Goal: Task Accomplishment & Management: Complete application form

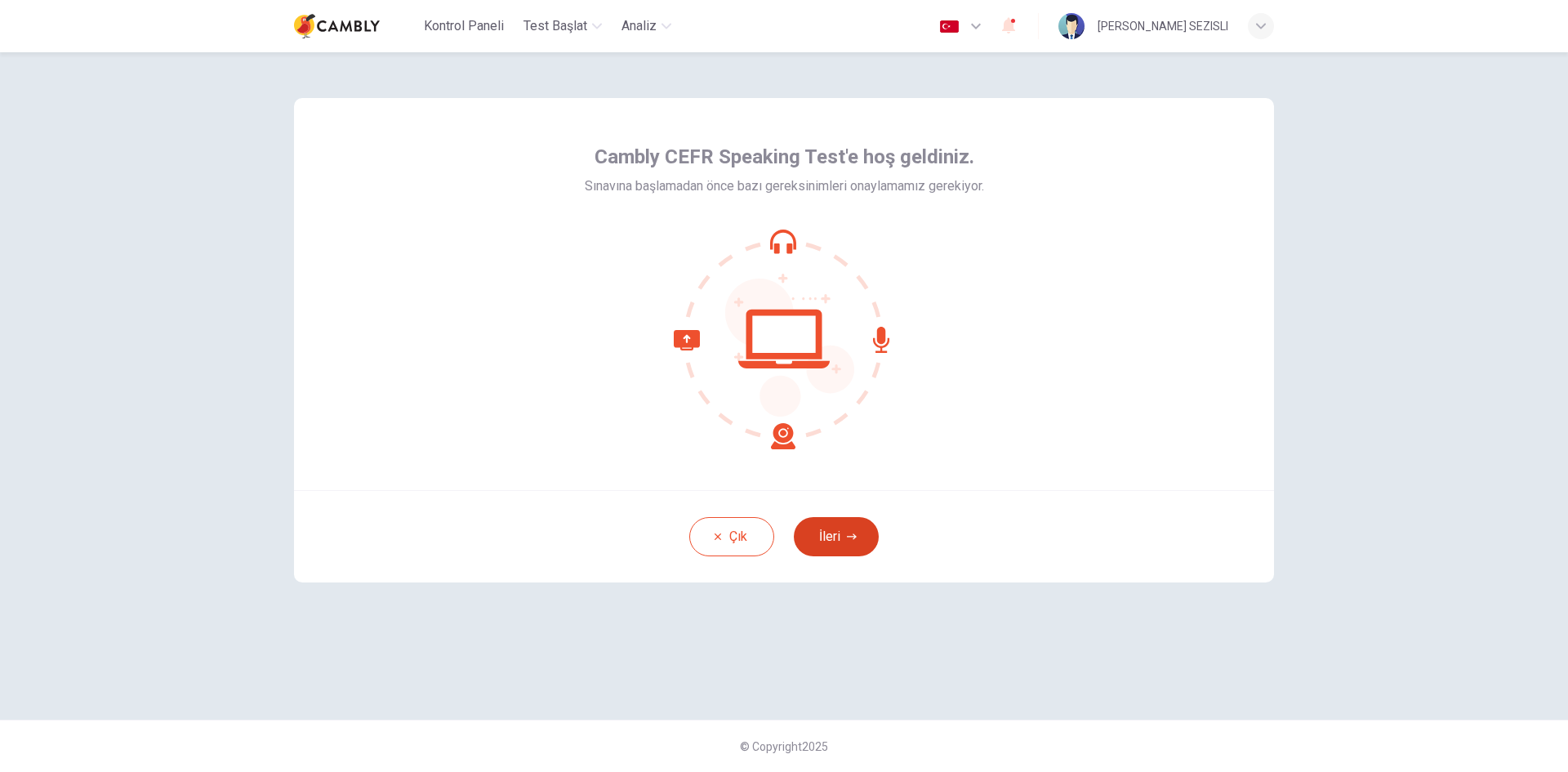
click at [844, 538] on button "İleri" at bounding box center [836, 536] width 85 height 39
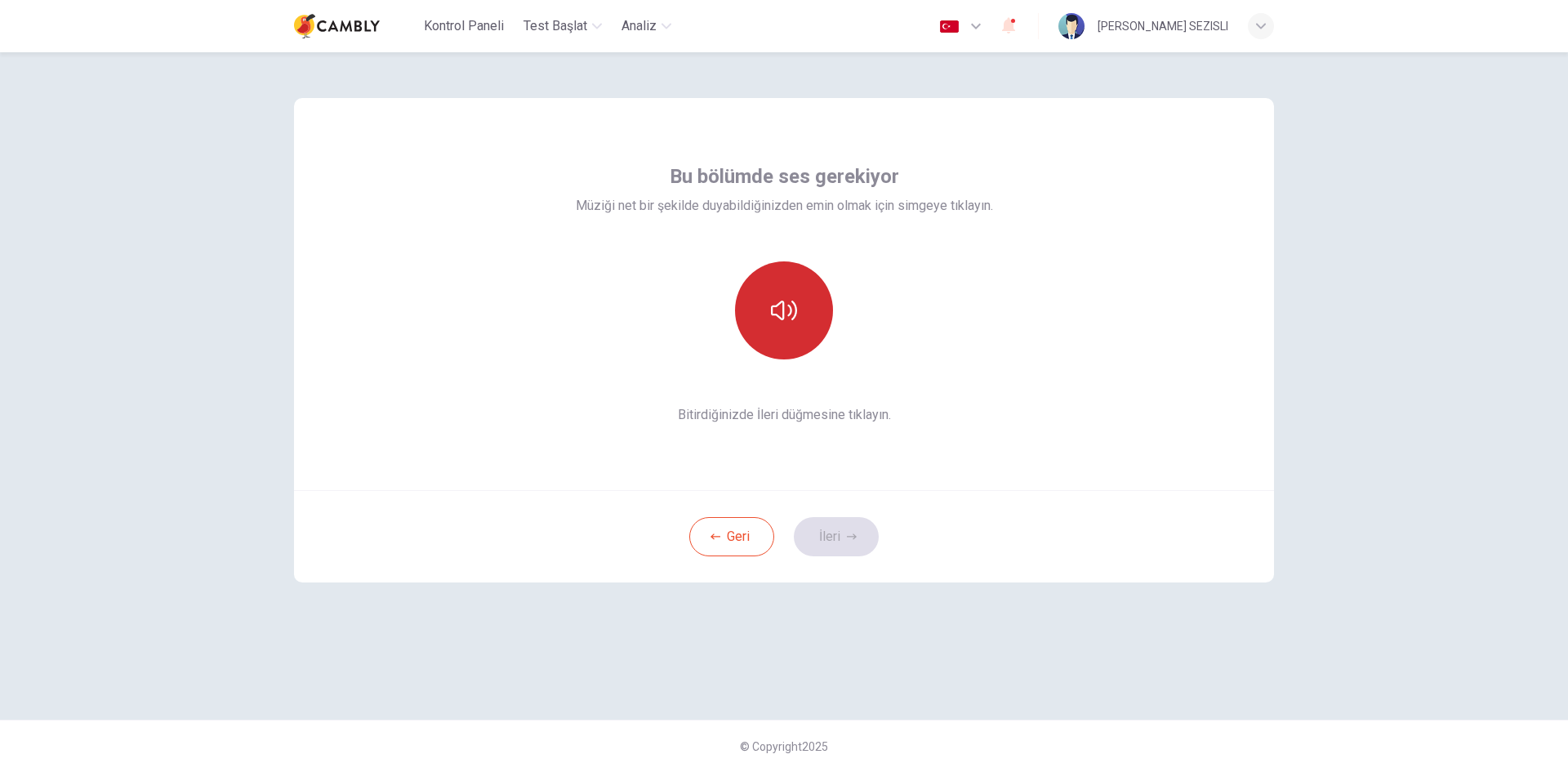
click at [796, 313] on icon "button" at bounding box center [784, 310] width 26 height 20
click at [854, 525] on button "İleri" at bounding box center [836, 536] width 85 height 39
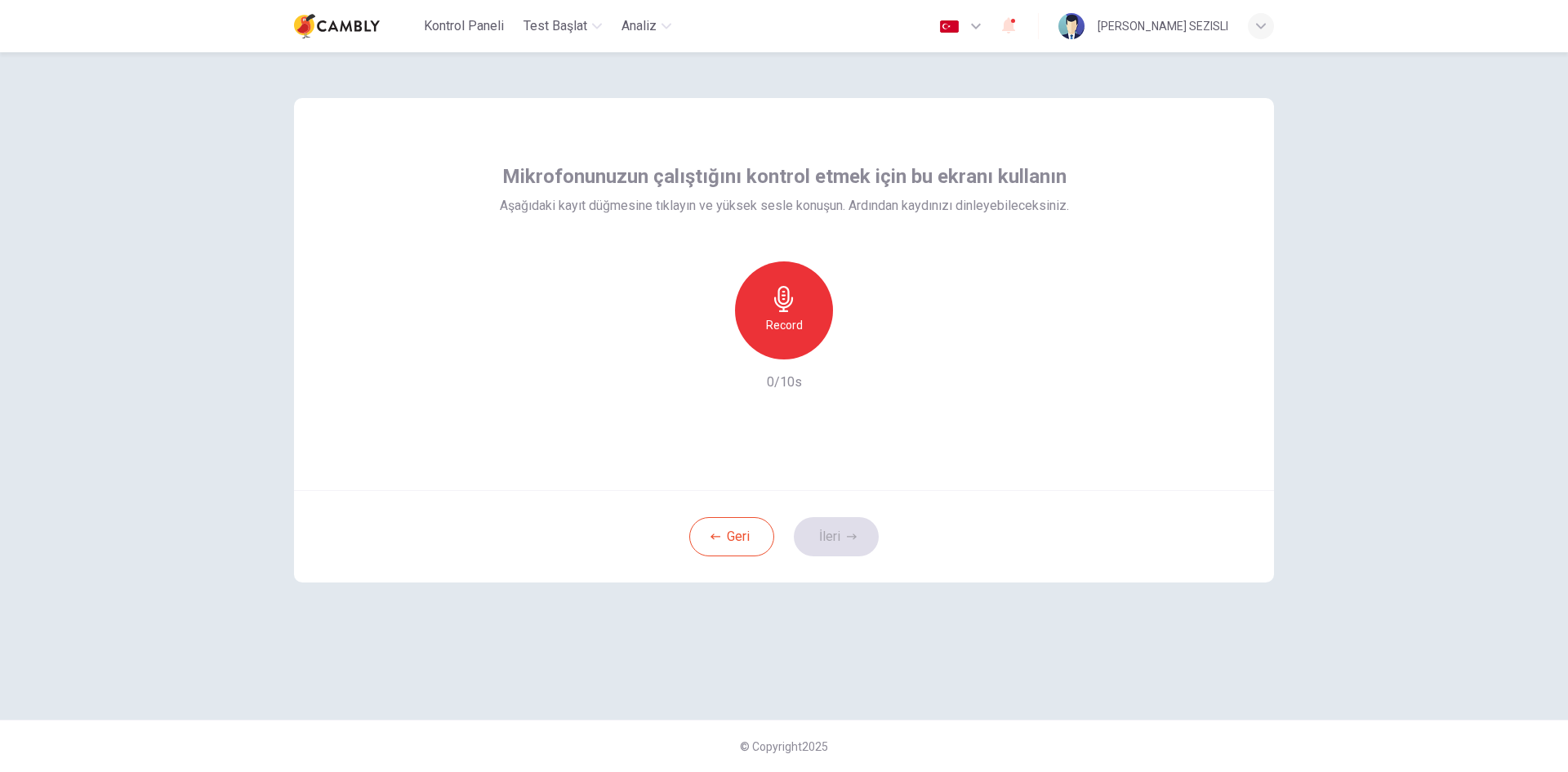
click at [800, 298] on div "Record" at bounding box center [784, 310] width 98 height 98
click at [814, 328] on div "Stop" at bounding box center [784, 310] width 98 height 98
click at [861, 350] on icon "button" at bounding box center [859, 346] width 17 height 17
click at [846, 530] on button "İleri" at bounding box center [836, 536] width 85 height 39
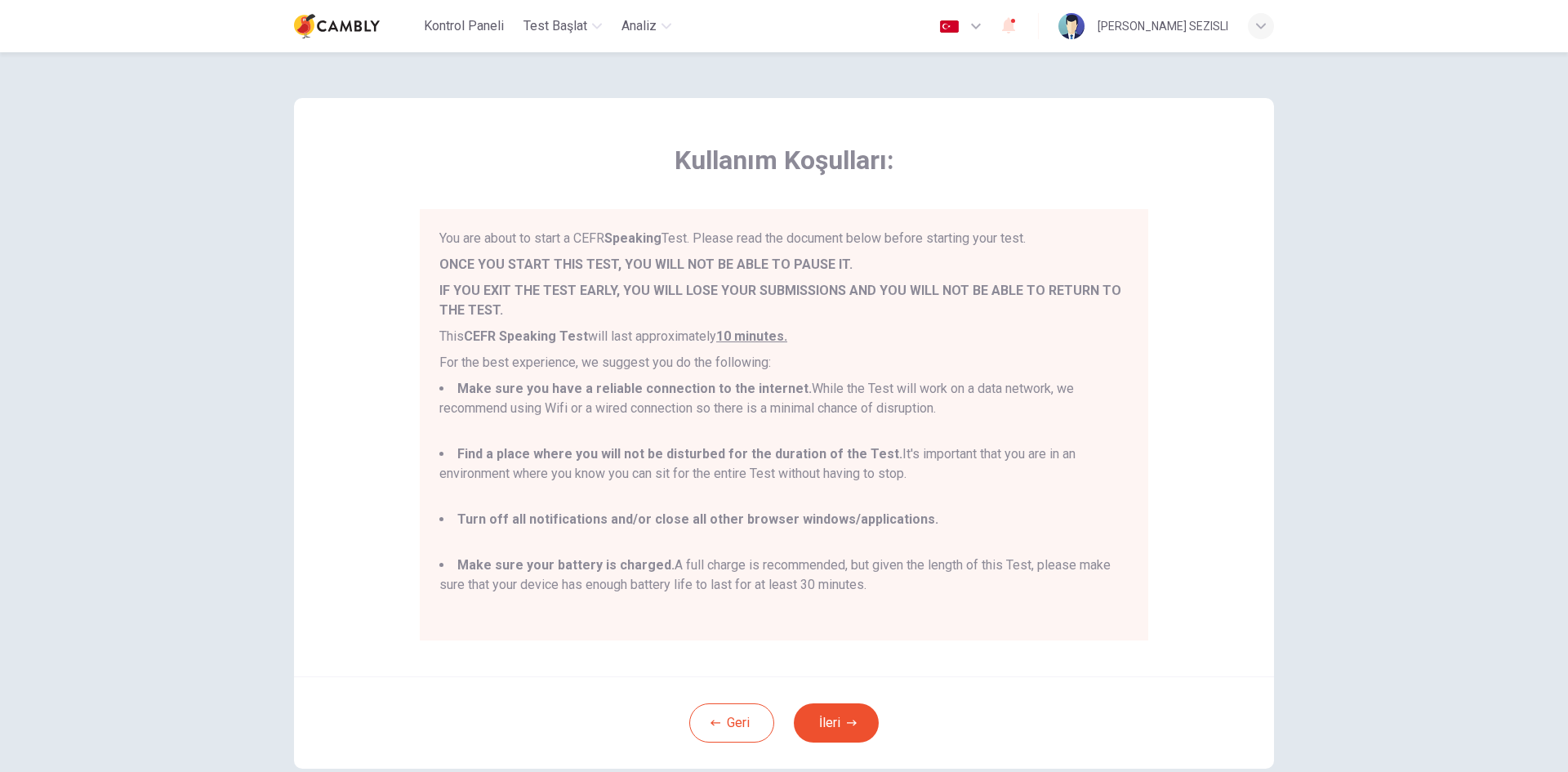
scroll to position [82, 0]
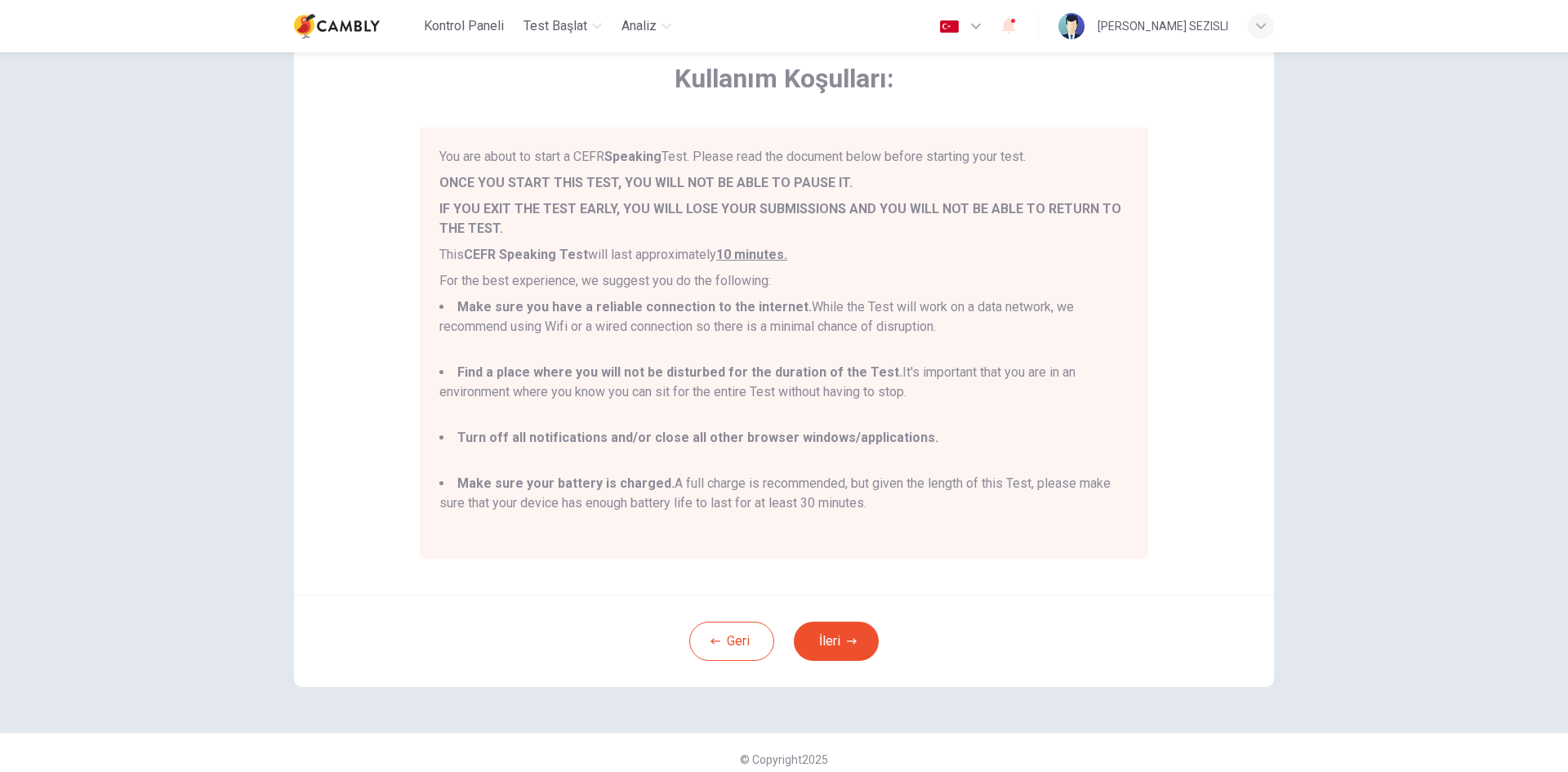
click at [921, 175] on p "ONCE YOU START THIS TEST, YOU WILL NOT BE ABLE TO PAUSE IT." at bounding box center [784, 183] width 689 height 20
click at [1190, 235] on div "Kullanım Koşulları: You are about to start a CEFR Speaking Test. Please read th…" at bounding box center [784, 305] width 980 height 579
click at [1006, 276] on p "For the best experience, we suggest you do the following:" at bounding box center [784, 281] width 689 height 20
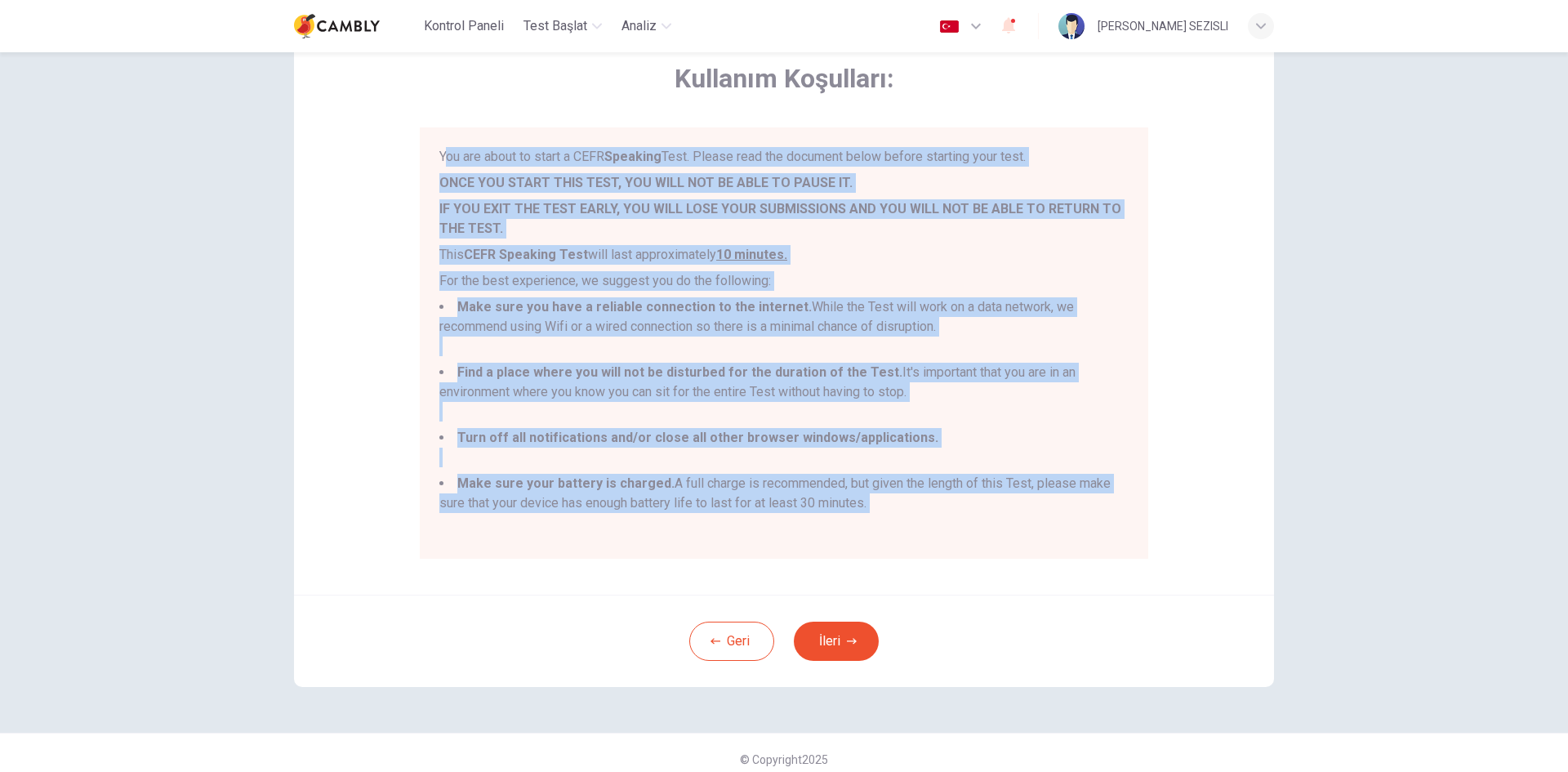
drag, startPoint x: 440, startPoint y: 152, endPoint x: 913, endPoint y: 514, distance: 595.6
click at [913, 514] on div "You are about to start a CEFR Speaking Test. Please read the document below bef…" at bounding box center [784, 343] width 689 height 393
copy div "ou are about to start a CEFR Speaking Test. Please read the document below befo…"
click at [843, 647] on button "İleri" at bounding box center [836, 641] width 85 height 39
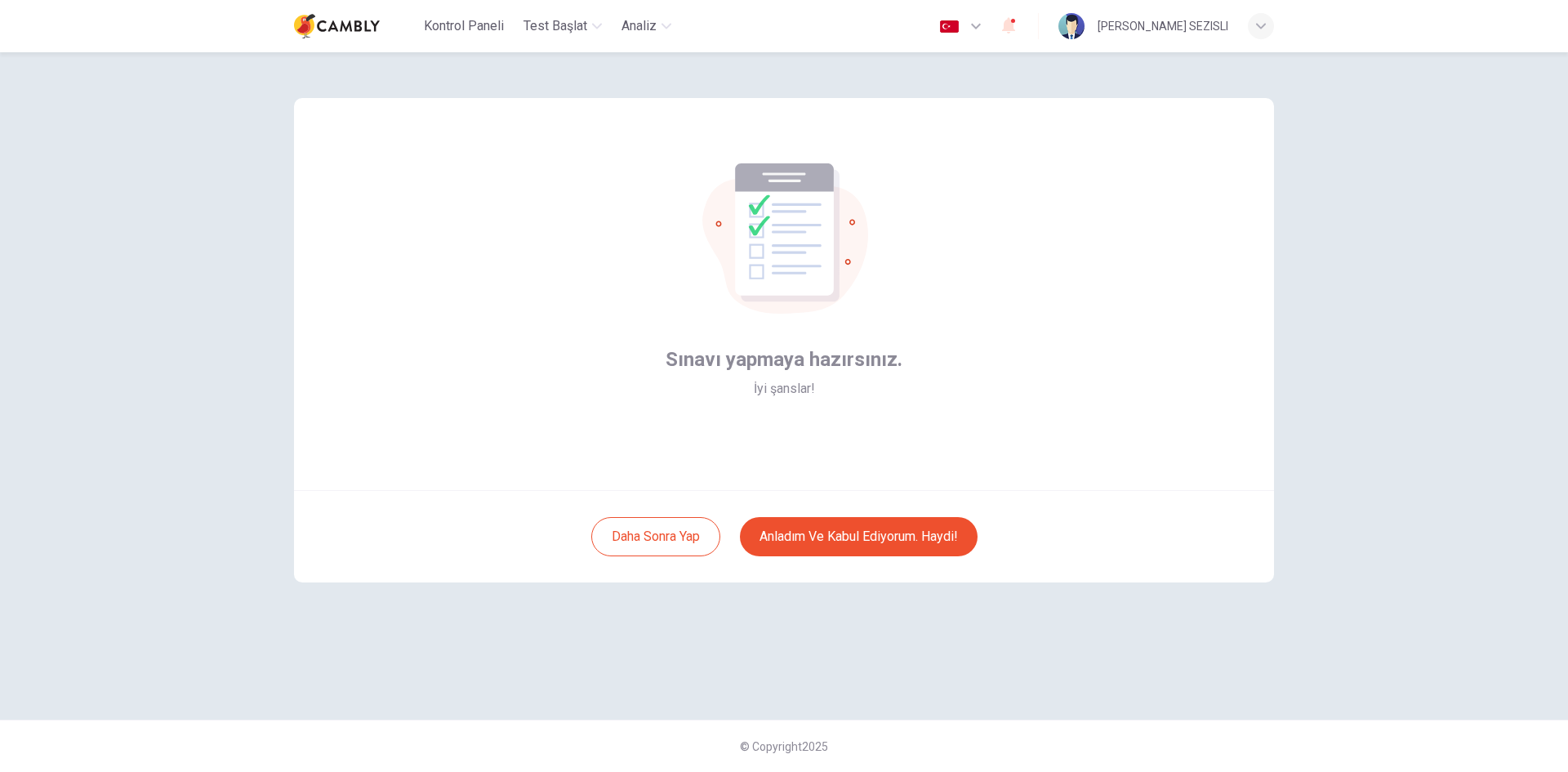
scroll to position [0, 0]
click at [846, 547] on button "Anladım ve kabul ediyorum. Haydi!" at bounding box center [858, 536] width 238 height 39
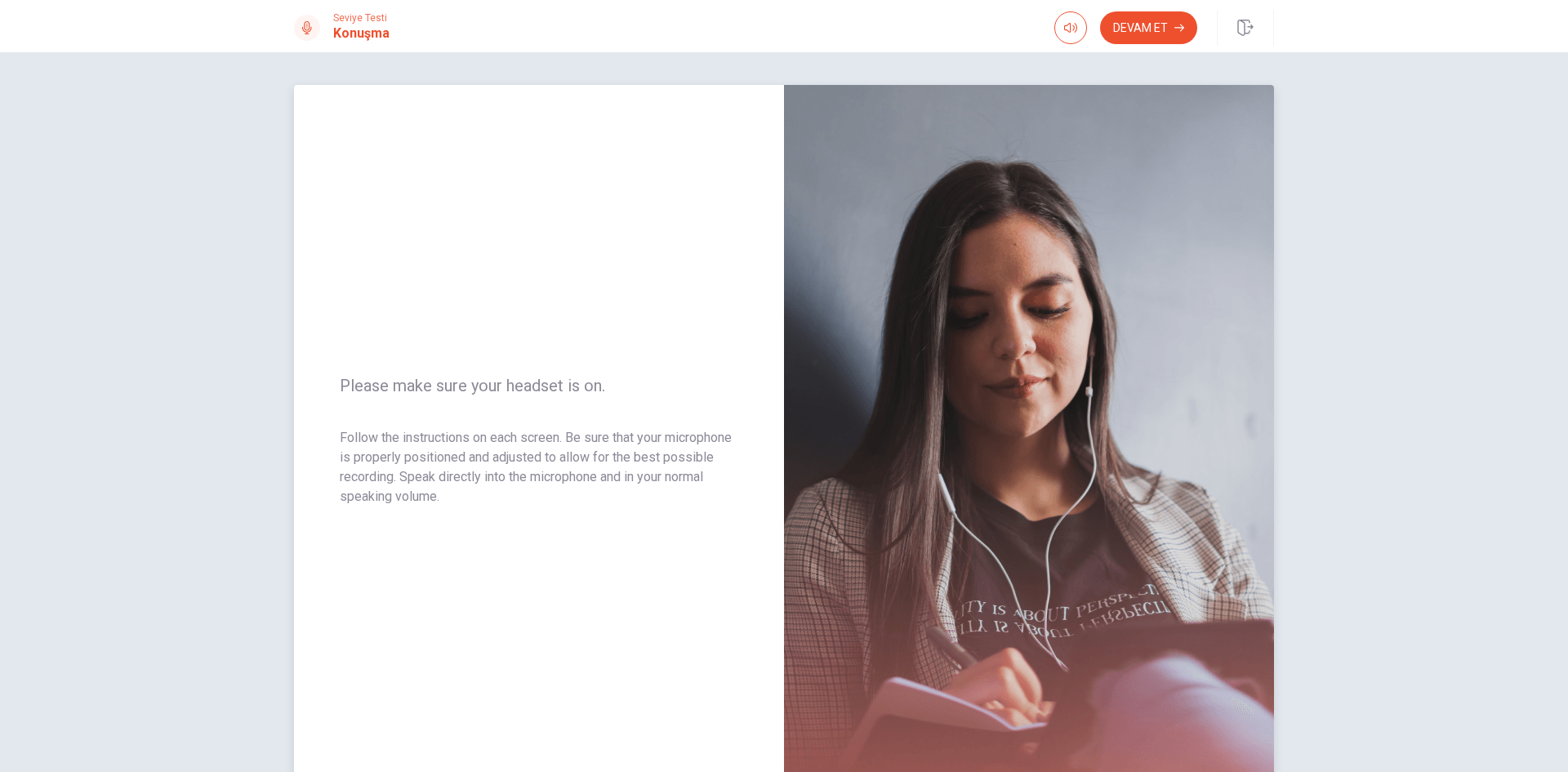
drag, startPoint x: 339, startPoint y: 387, endPoint x: 505, endPoint y: 517, distance: 210.8
click at [505, 517] on div "Please make sure your headset is on. Follow the instructions on each screen. Be…" at bounding box center [539, 441] width 490 height 713
drag, startPoint x: 334, startPoint y: 386, endPoint x: 476, endPoint y: 424, distance: 147.0
click at [476, 424] on div "Please make sure your headset is on. Follow the instructions on each screen. Be…" at bounding box center [539, 441] width 490 height 713
drag, startPoint x: 339, startPoint y: 384, endPoint x: 472, endPoint y: 504, distance: 179.1
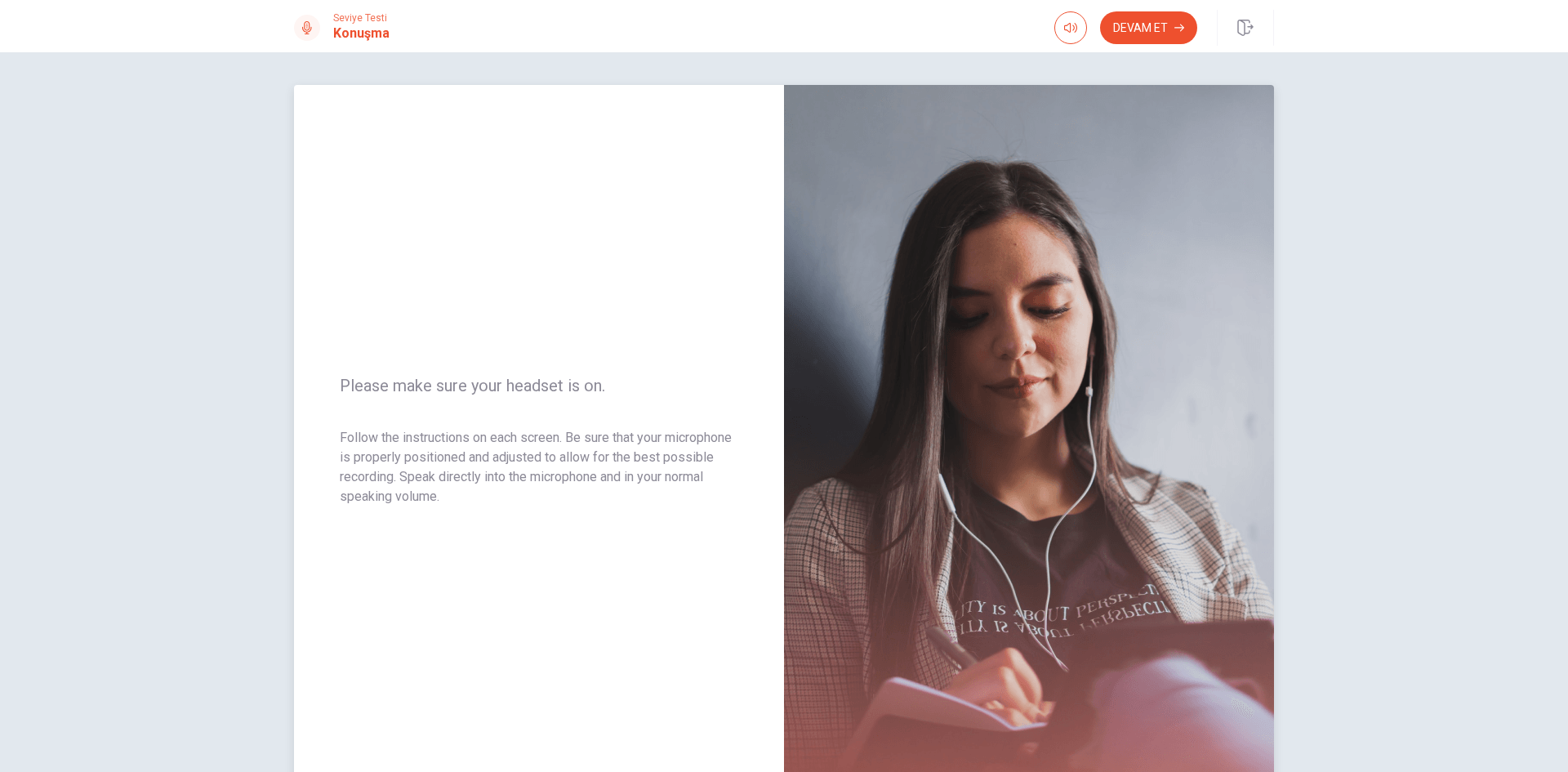
click at [472, 504] on div "Please make sure your headset is on. Follow the instructions on each screen. Be…" at bounding box center [539, 441] width 490 height 713
click at [1149, 24] on button "Devam Et" at bounding box center [1149, 28] width 97 height 33
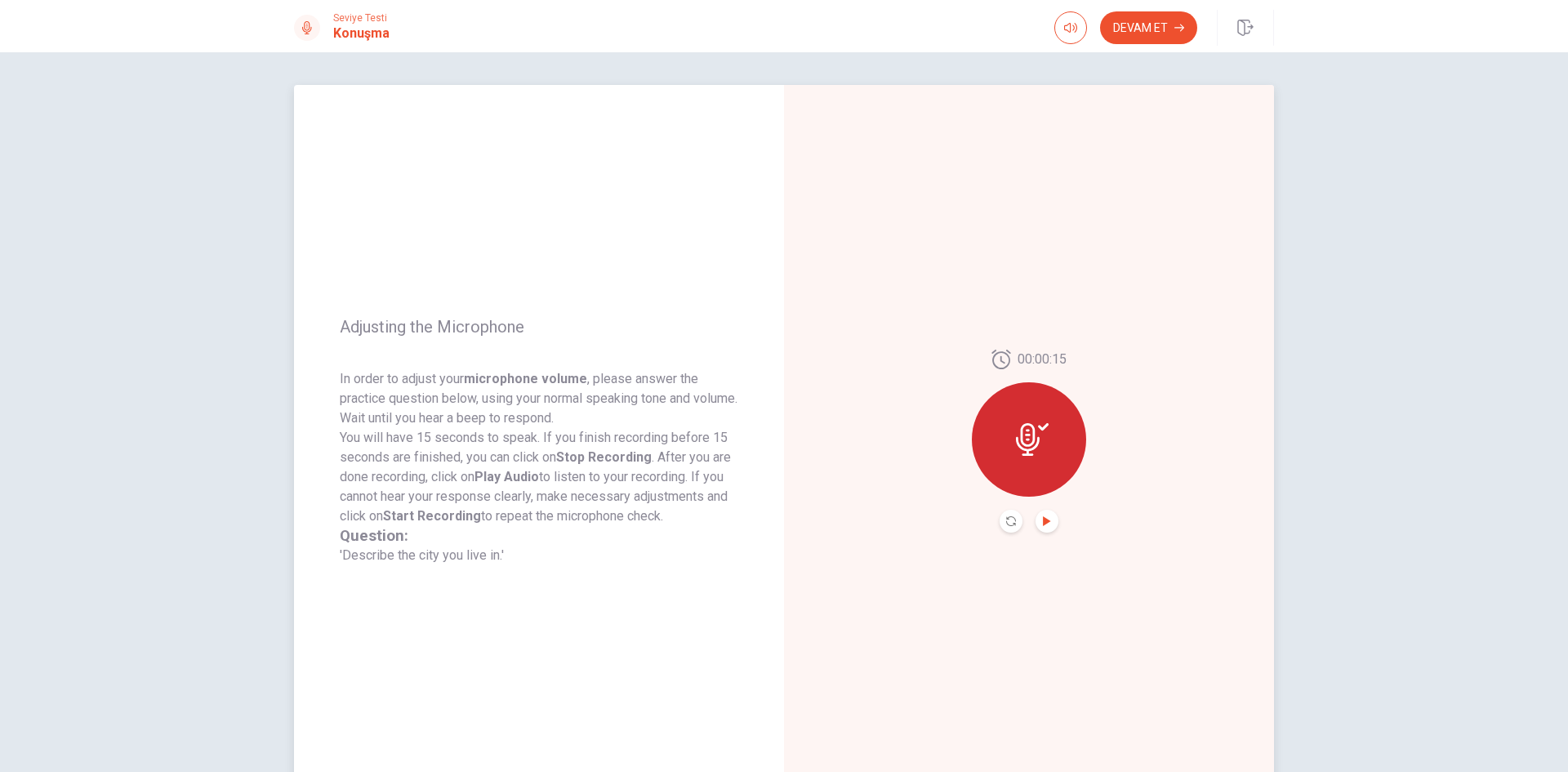
click at [1045, 518] on icon "Play Audio" at bounding box center [1047, 520] width 10 height 10
click at [1136, 32] on button "Devam Et" at bounding box center [1149, 28] width 97 height 33
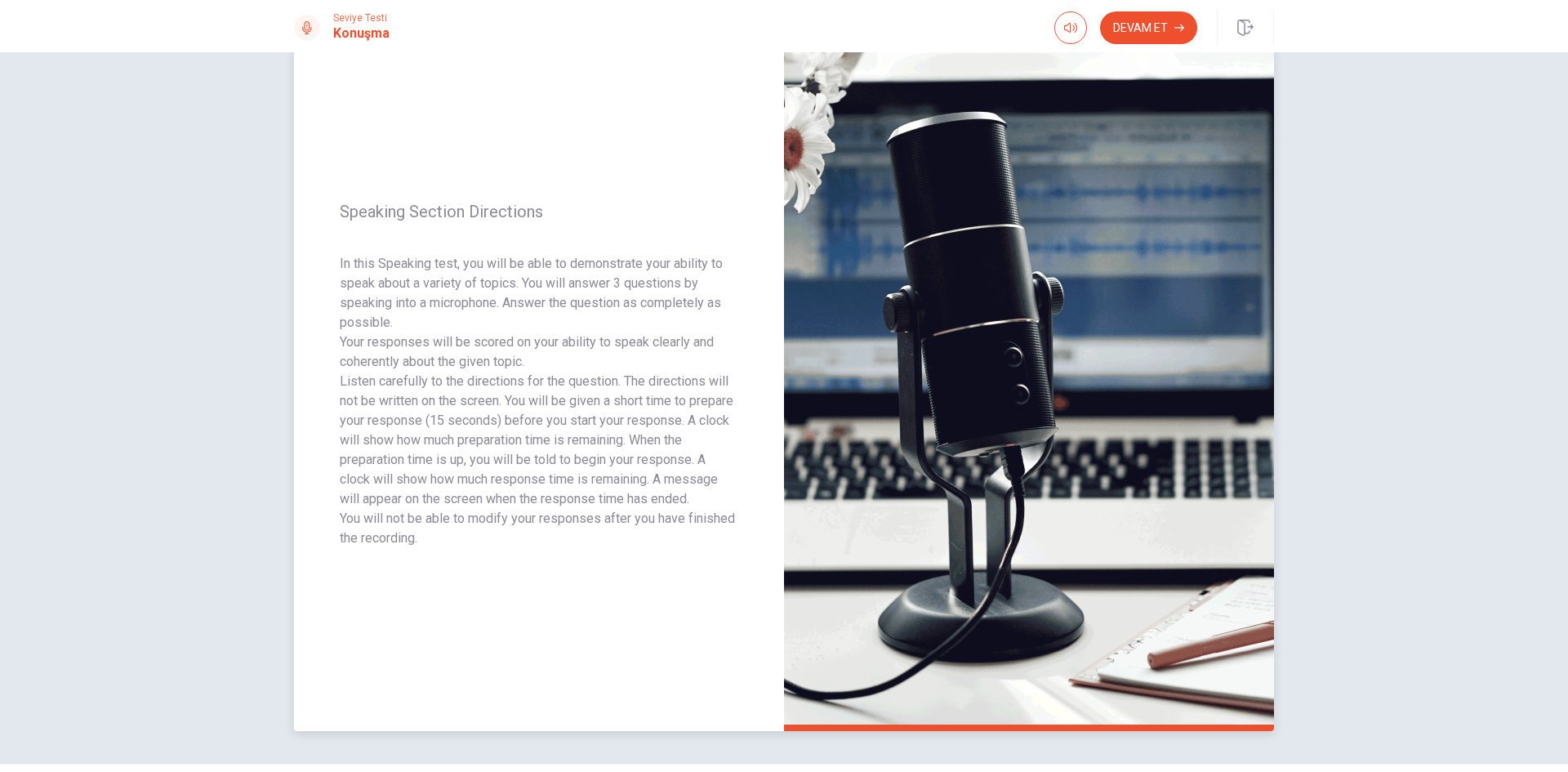
scroll to position [29, 0]
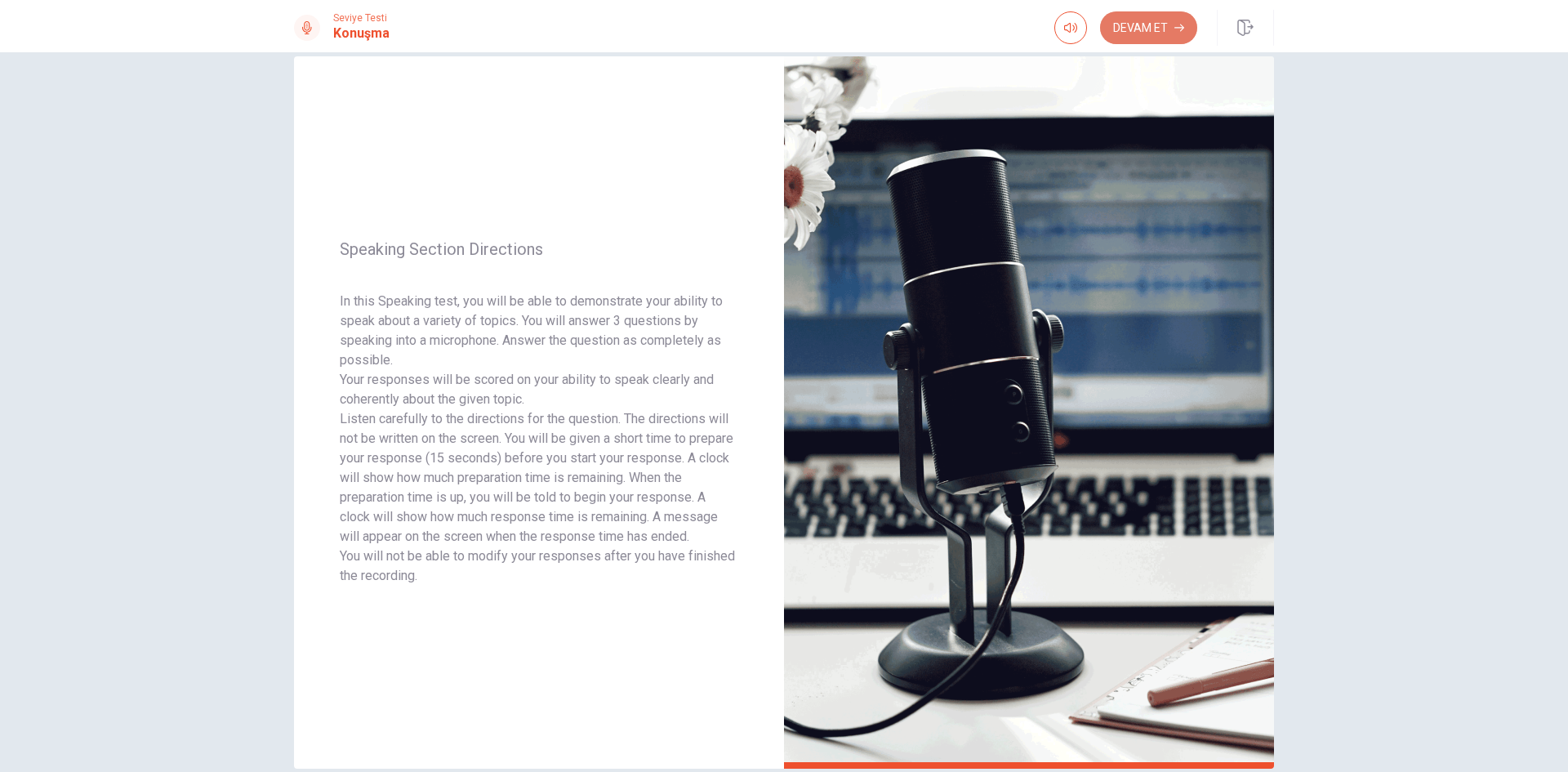
click at [1154, 30] on button "Devam Et" at bounding box center [1149, 28] width 97 height 33
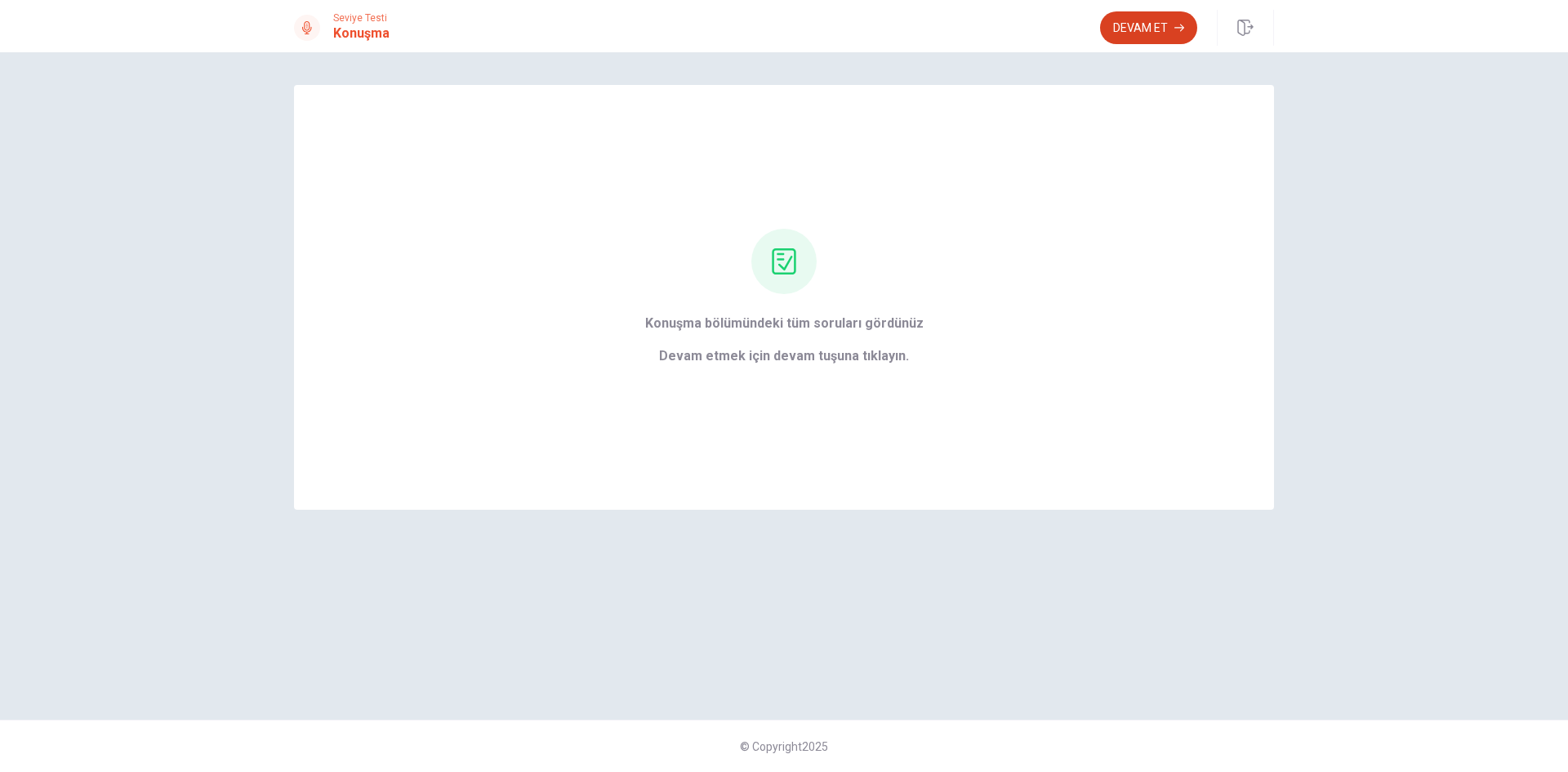
click at [1134, 24] on button "Devam Et" at bounding box center [1149, 28] width 97 height 33
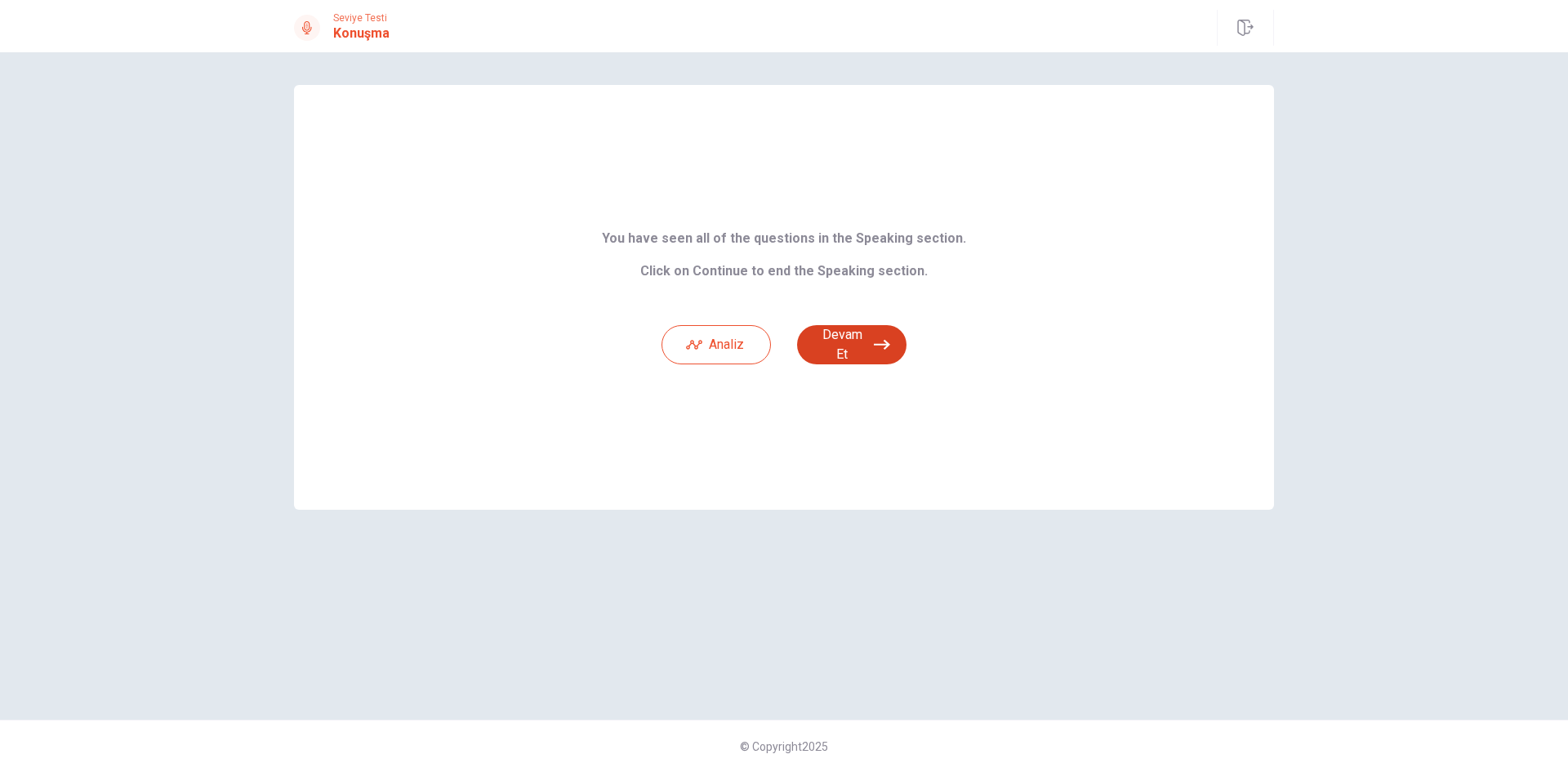
click at [854, 345] on button "Devam Et" at bounding box center [852, 345] width 110 height 39
